Goal: Communication & Community: Answer question/provide support

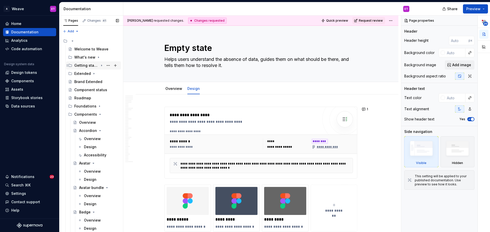
click at [99, 66] on icon "Page tree" at bounding box center [101, 66] width 4 height 4
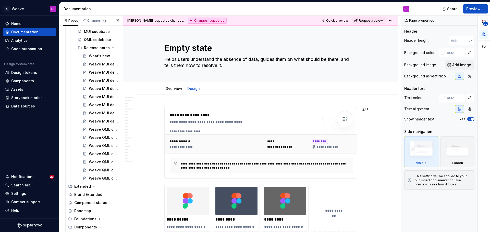
scroll to position [332, 0]
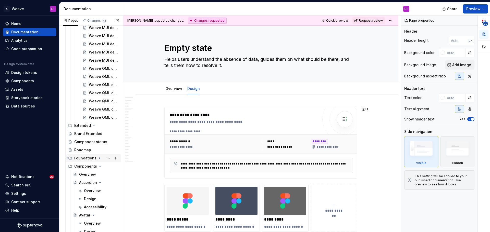
click at [97, 159] on icon "Page tree" at bounding box center [99, 158] width 4 height 4
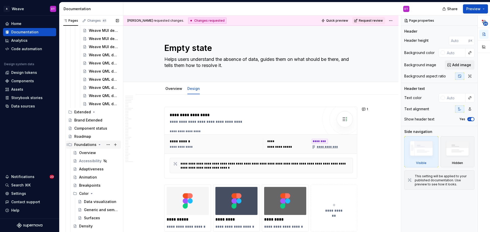
scroll to position [357, 0]
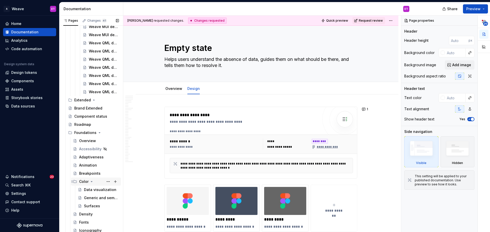
click at [92, 182] on icon "Page tree" at bounding box center [92, 182] width 4 height 4
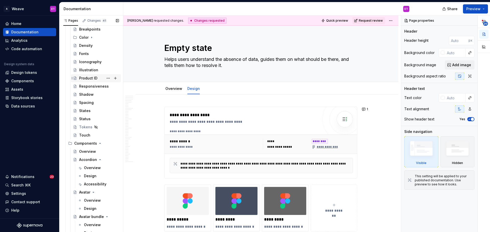
scroll to position [510, 0]
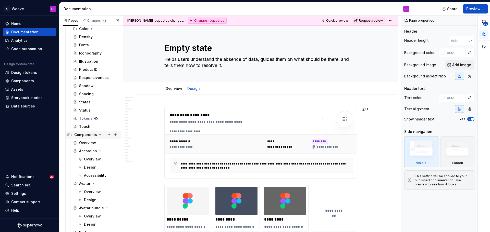
click at [100, 135] on icon "Page tree" at bounding box center [99, 135] width 1 height 1
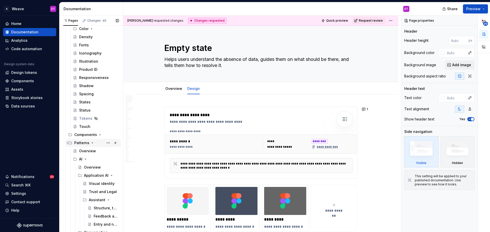
click at [91, 143] on icon "Page tree" at bounding box center [92, 143] width 4 height 4
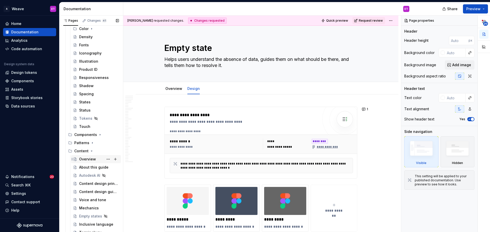
click at [89, 157] on div "Overview" at bounding box center [87, 159] width 17 height 5
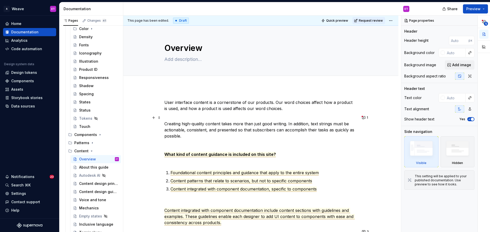
click at [235, 156] on span "What kind of content guidance is included on this site?" at bounding box center [219, 154] width 111 height 5
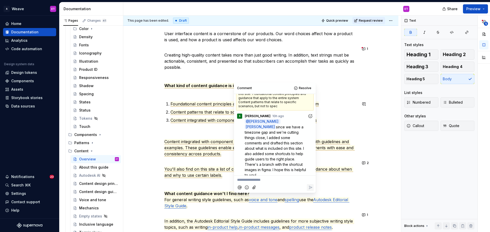
scroll to position [77, 0]
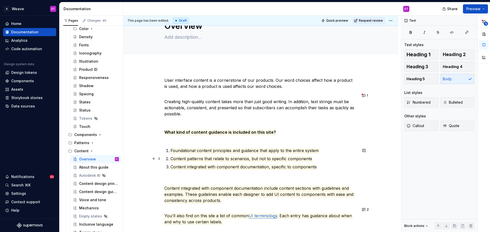
scroll to position [0, 0]
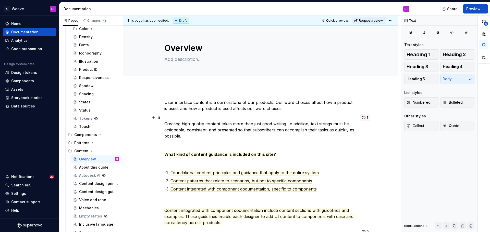
click at [368, 117] on button "1" at bounding box center [365, 117] width 10 height 7
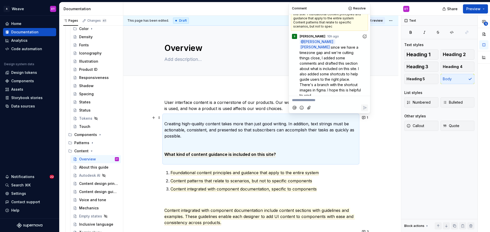
scroll to position [26, 0]
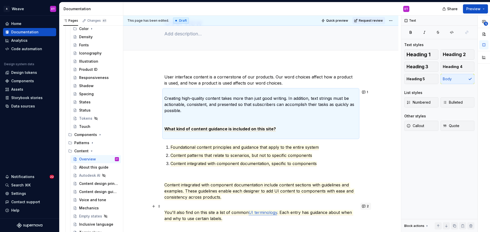
click at [364, 206] on button "2" at bounding box center [365, 206] width 11 height 7
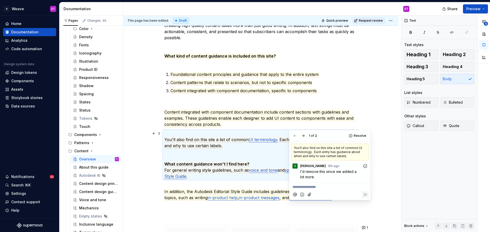
scroll to position [128, 0]
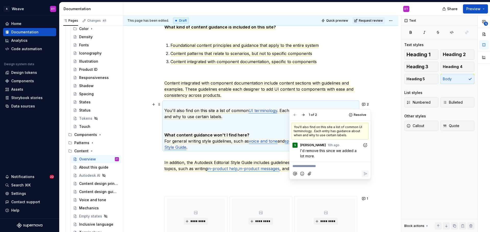
click at [387, 147] on div "User interface content is a cornerstone of our products. Our word choices affec…" at bounding box center [260, 199] width 275 height 479
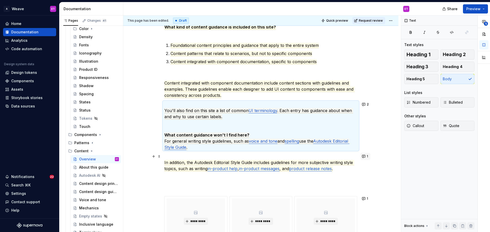
click at [365, 156] on button "1" at bounding box center [365, 156] width 10 height 7
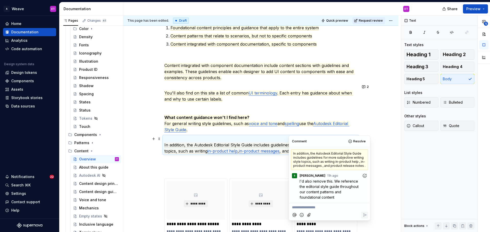
scroll to position [153, 0]
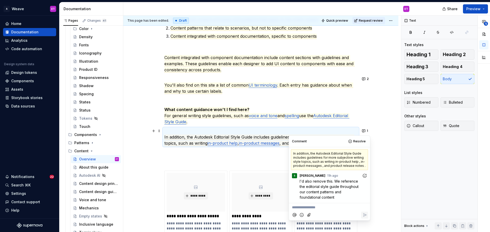
click at [381, 177] on div "User interface content is a cornerstone of our products. Our word choices affec…" at bounding box center [260, 173] width 275 height 479
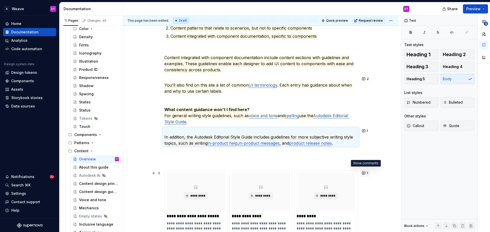
click at [363, 174] on button "1" at bounding box center [365, 173] width 10 height 7
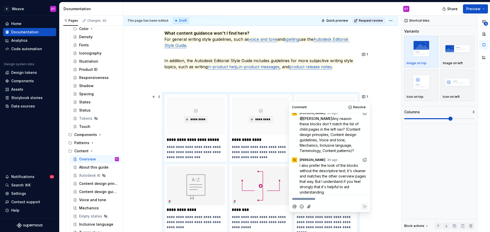
scroll to position [8, 0]
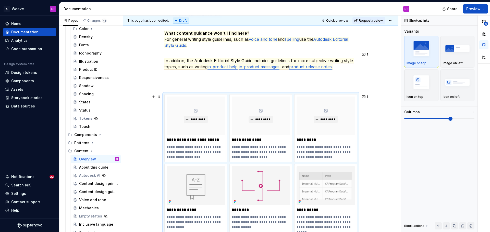
click at [385, 196] on div "User interface content is a cornerstone of our products. Our word choices affec…" at bounding box center [260, 97] width 275 height 479
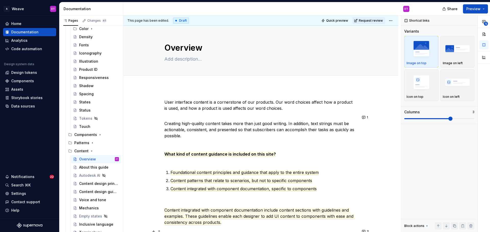
scroll to position [0, 0]
click at [106, 166] on button "Page tree" at bounding box center [108, 167] width 7 height 7
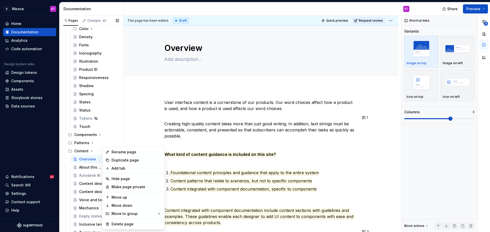
click at [91, 167] on div "Pages Changes 41 Add Accessibility guide for tree Page tree. Navigate the tree …" at bounding box center [91, 125] width 64 height 219
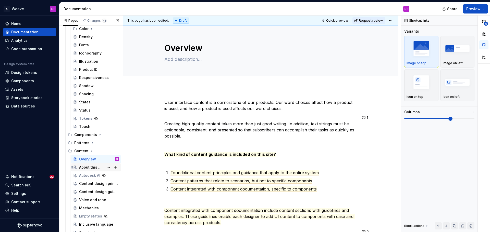
click at [91, 167] on div "About this guide" at bounding box center [91, 167] width 24 height 5
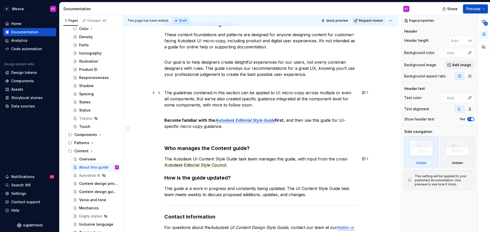
scroll to position [102, 0]
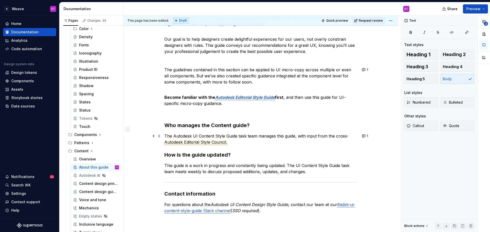
click at [199, 143] on span "Autodesk Editorial Style Council." at bounding box center [195, 142] width 63 height 5
click at [282, 142] on p "The Autodesk UI Content Style Guide task team manages this guide, with input fr…" at bounding box center [260, 139] width 193 height 12
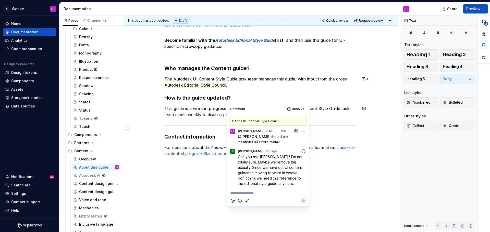
scroll to position [57, 0]
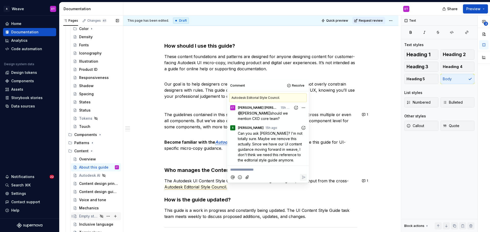
click at [85, 218] on div "Empty states" at bounding box center [88, 216] width 19 height 5
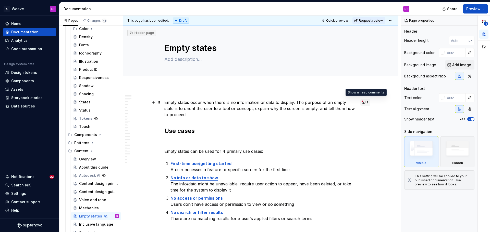
type textarea "*"
click at [365, 102] on button "1" at bounding box center [365, 102] width 10 height 7
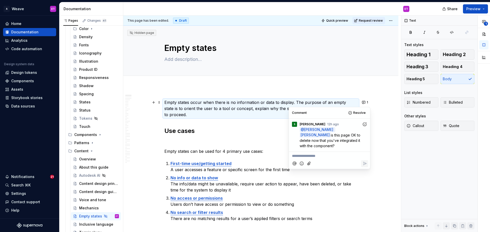
click at [346, 151] on div "S Shayna 12h ago @ Emma Thompson Murdock is this page OK to delete now that you…" at bounding box center [329, 135] width 81 height 33
click at [345, 157] on p "**********" at bounding box center [329, 156] width 75 height 5
click at [305, 151] on span "[PERSON_NAME]" at bounding box center [309, 149] width 29 height 5
type textarea "*"
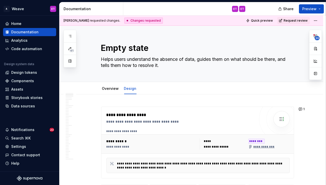
scroll to position [536, 0]
